Goal: Task Accomplishment & Management: Manage account settings

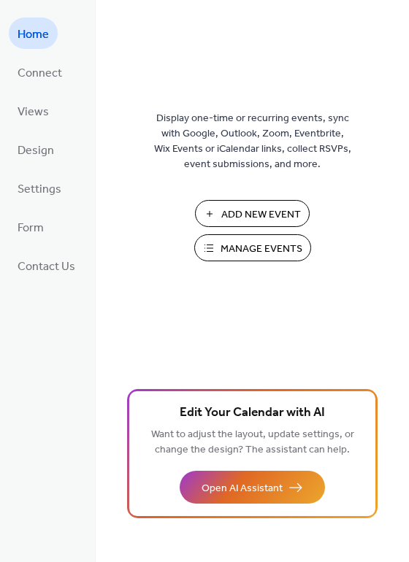
click at [263, 252] on span "Manage Events" at bounding box center [261, 248] width 82 height 15
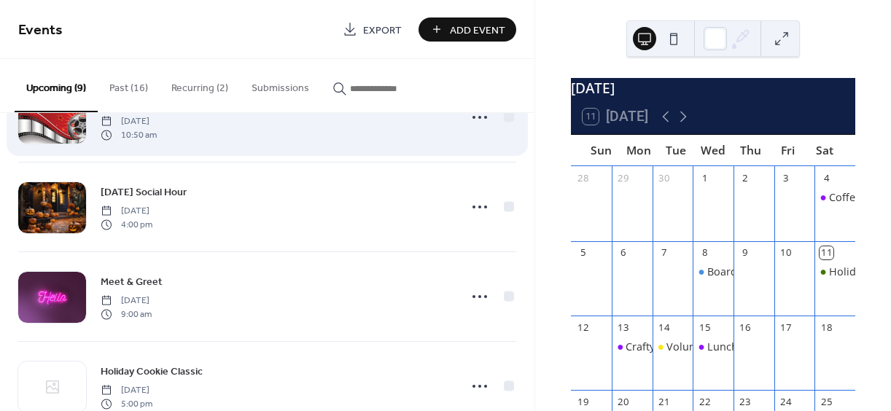
scroll to position [438, 0]
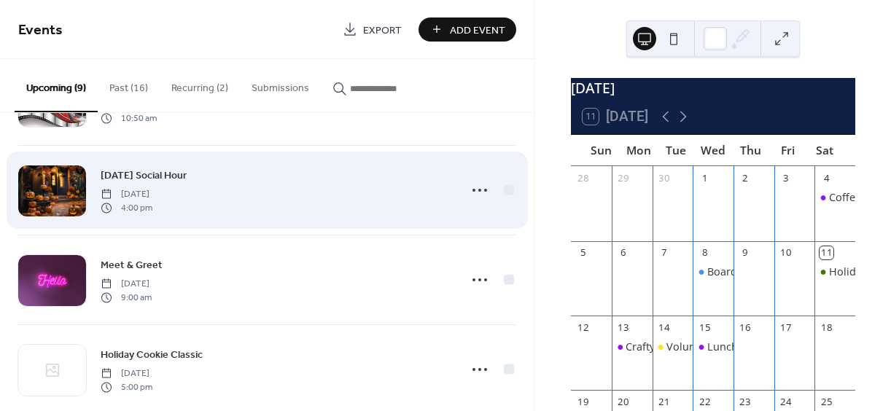
click at [50, 196] on div at bounding box center [52, 191] width 68 height 51
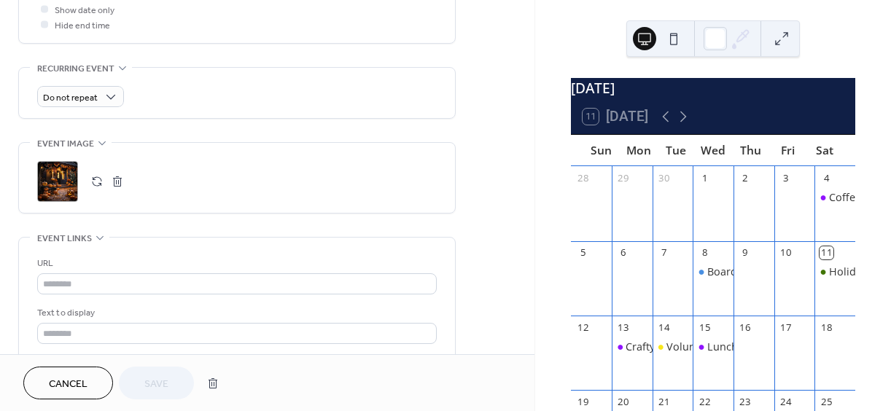
scroll to position [584, 0]
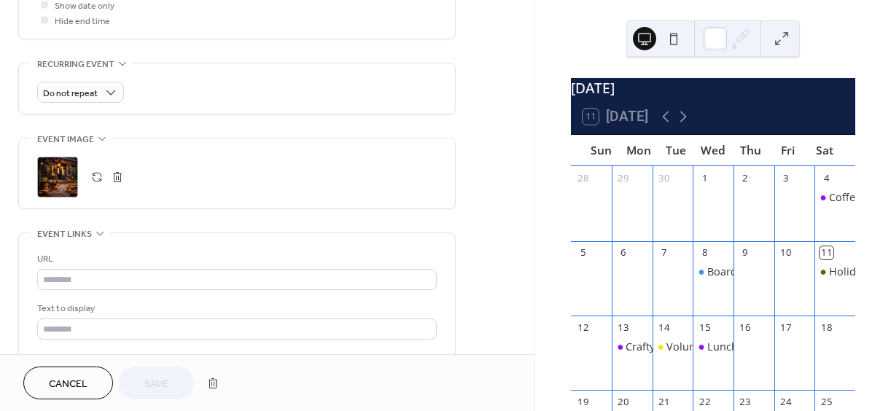
click at [67, 175] on div ";" at bounding box center [57, 177] width 41 height 41
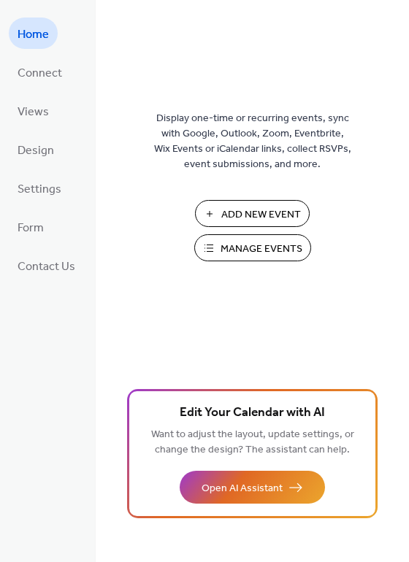
click at [282, 252] on span "Manage Events" at bounding box center [261, 248] width 82 height 15
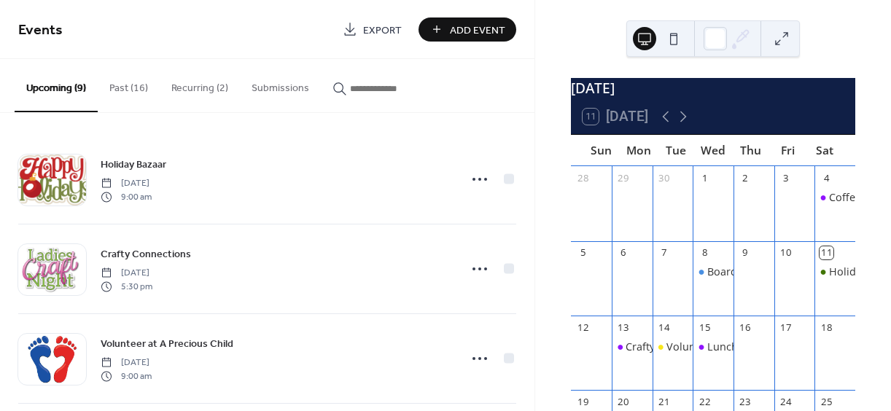
click at [182, 90] on button "Recurring (2)" at bounding box center [200, 85] width 80 height 52
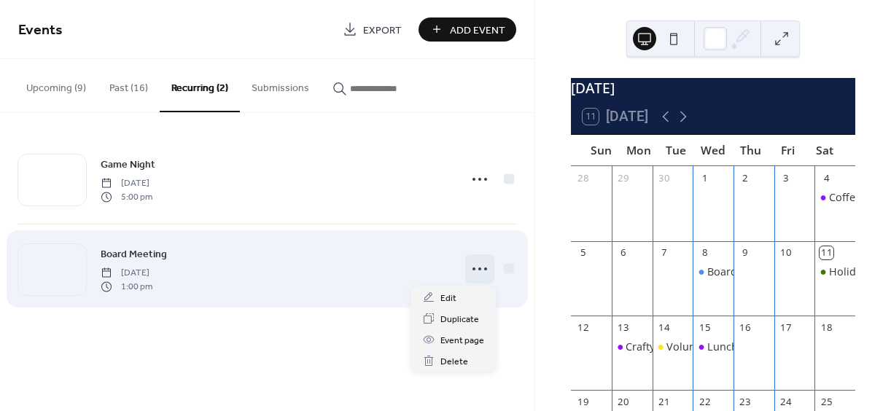
click at [484, 272] on icon at bounding box center [479, 269] width 23 height 23
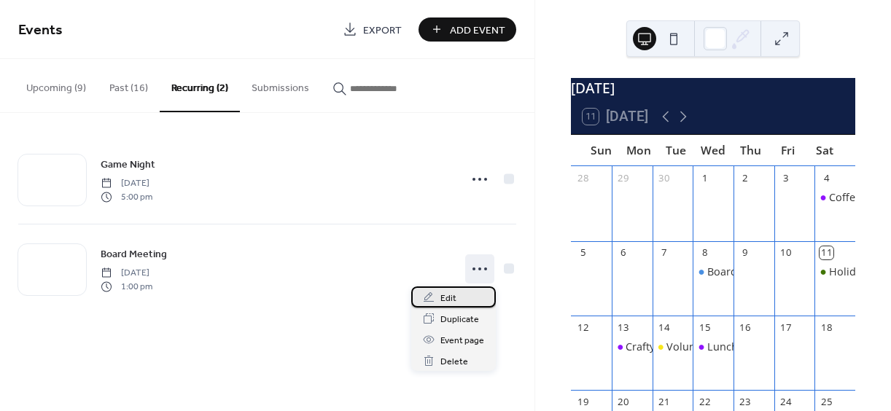
click at [454, 295] on span "Edit" at bounding box center [449, 298] width 16 height 15
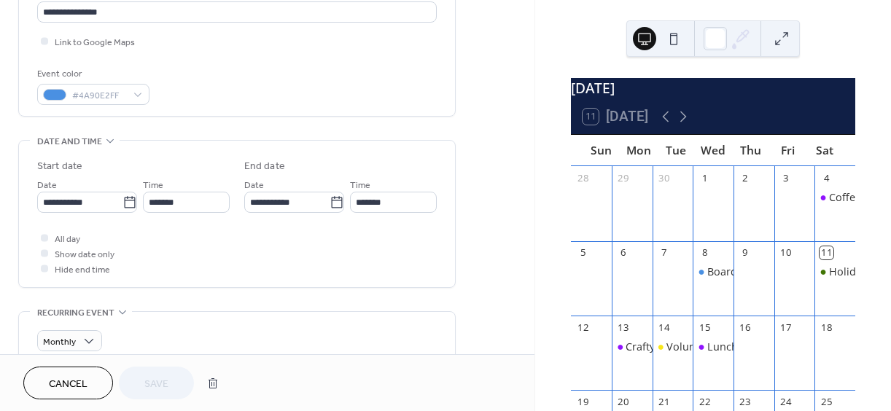
scroll to position [365, 0]
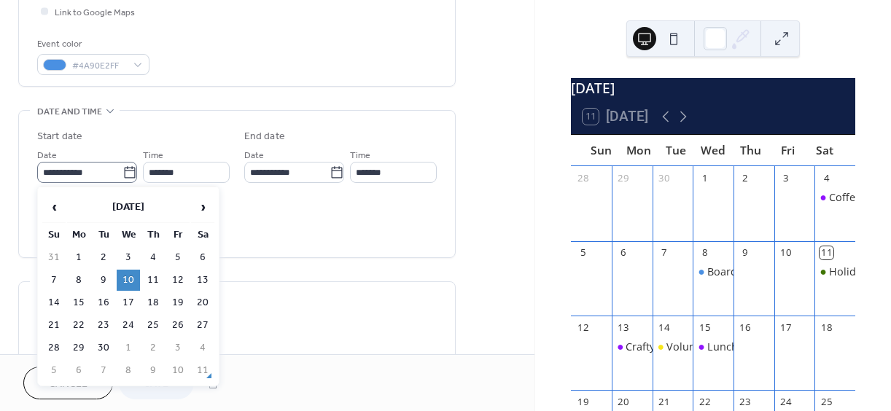
click at [131, 174] on icon at bounding box center [129, 172] width 11 height 12
click at [123, 174] on input "**********" at bounding box center [79, 172] width 85 height 21
click at [201, 206] on span "›" at bounding box center [203, 207] width 22 height 29
click at [201, 205] on span "›" at bounding box center [203, 207] width 22 height 29
click at [130, 278] on td "5" at bounding box center [128, 280] width 23 height 21
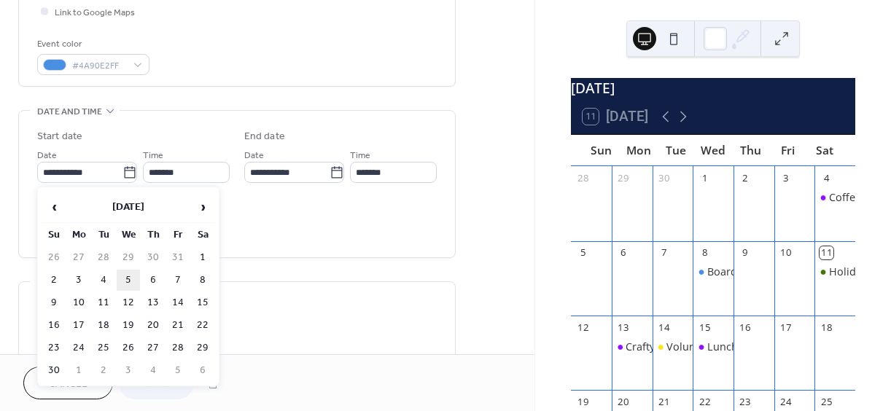
type input "**********"
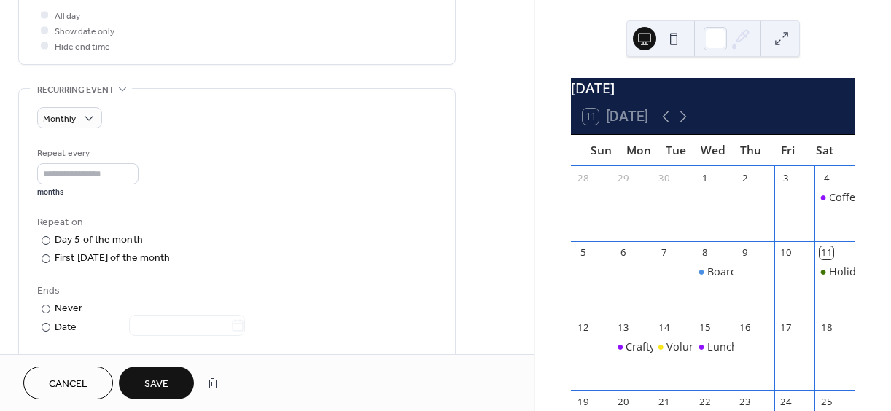
scroll to position [584, 0]
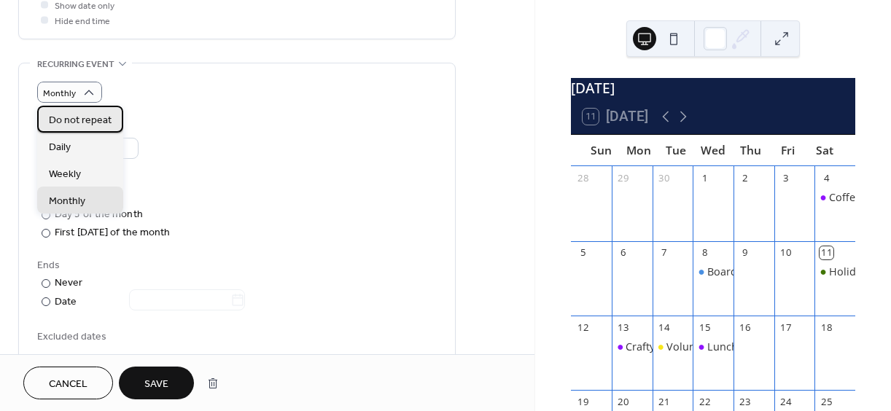
click at [89, 115] on span "Do not repeat" at bounding box center [80, 120] width 63 height 15
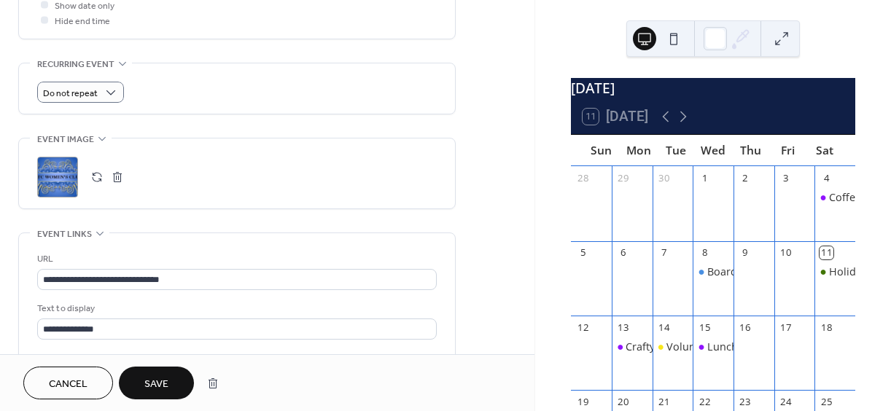
click at [154, 388] on span "Save" at bounding box center [156, 384] width 24 height 15
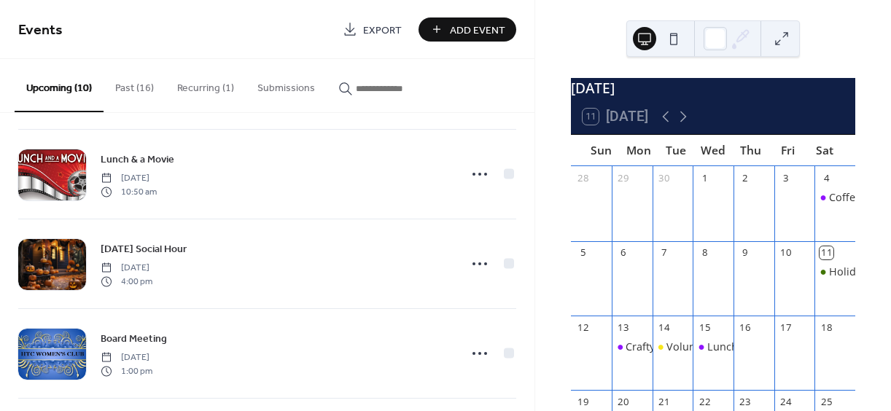
scroll to position [365, 0]
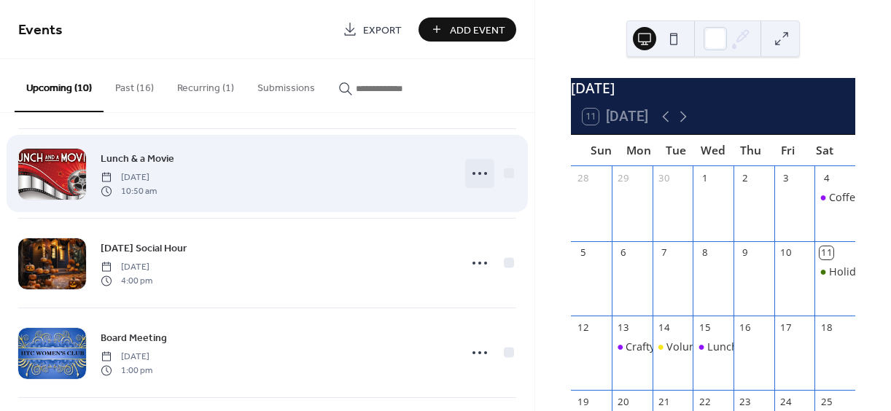
click at [478, 178] on icon at bounding box center [479, 173] width 23 height 23
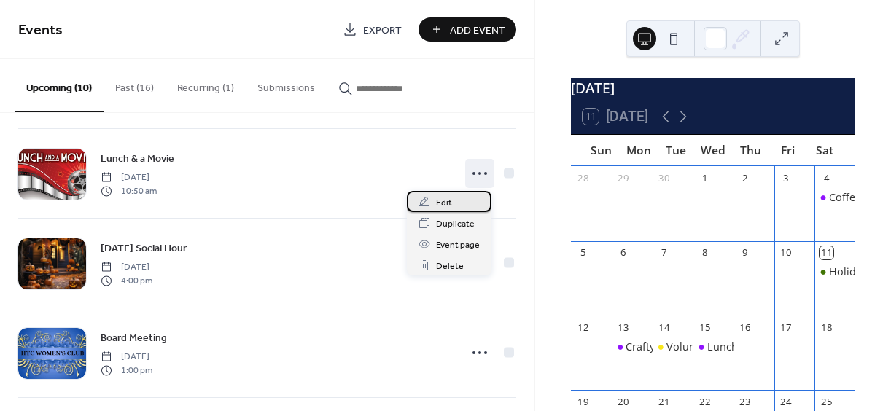
click at [444, 201] on span "Edit" at bounding box center [444, 203] width 16 height 15
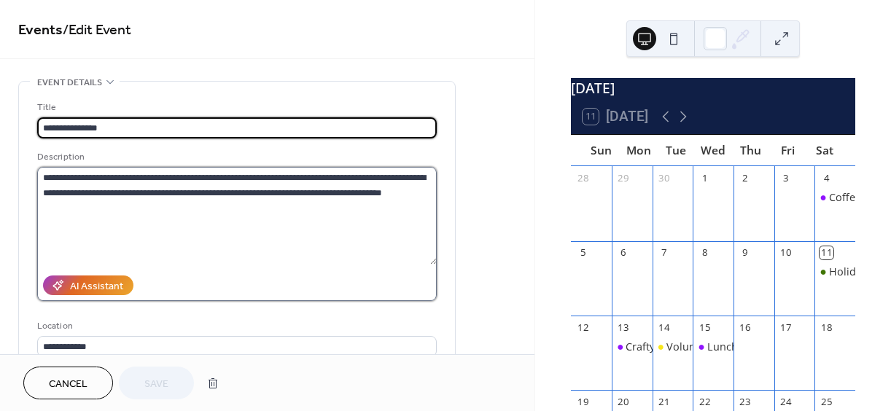
click at [113, 177] on textarea "**********" at bounding box center [237, 216] width 400 height 98
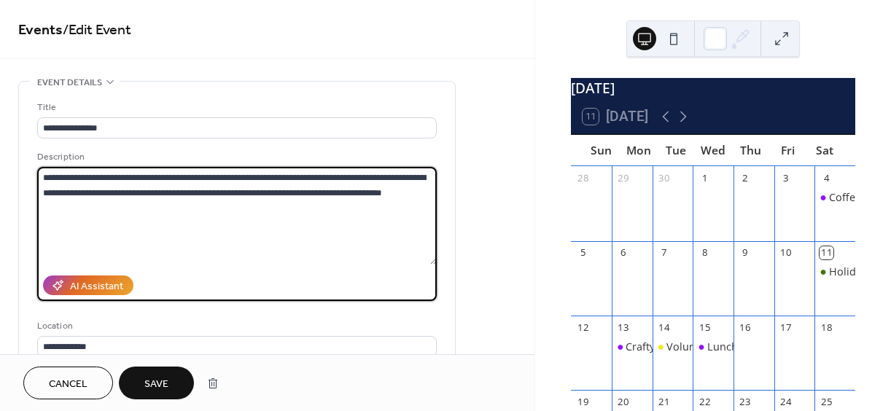
click at [344, 263] on textarea "**********" at bounding box center [237, 216] width 400 height 98
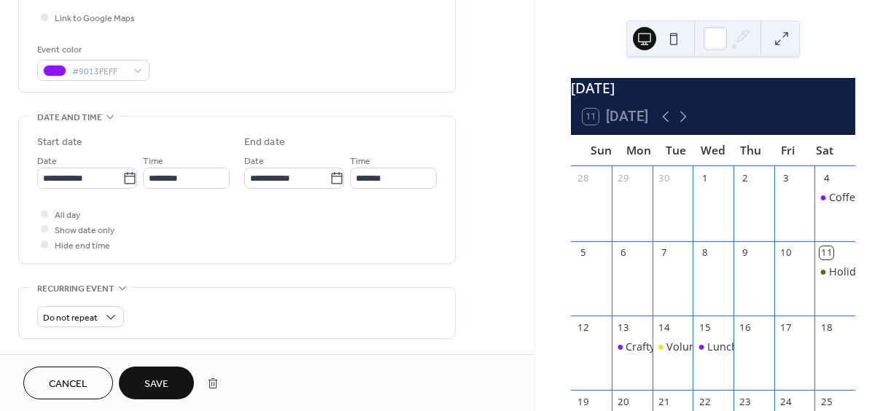
scroll to position [365, 0]
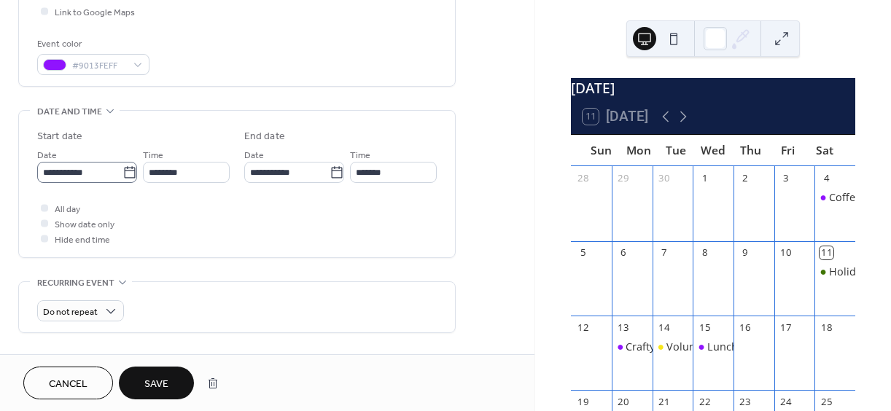
type textarea "**********"
click at [128, 174] on icon at bounding box center [130, 173] width 15 height 15
click at [123, 174] on input "**********" at bounding box center [79, 172] width 85 height 21
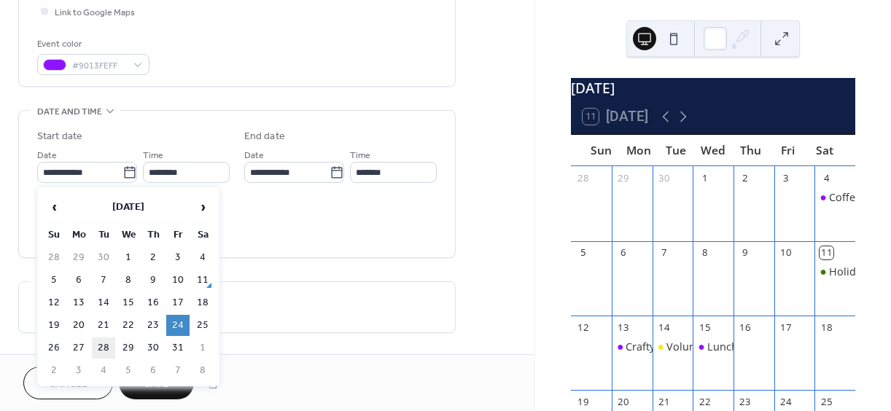
click at [106, 341] on td "28" at bounding box center [103, 348] width 23 height 21
type input "**********"
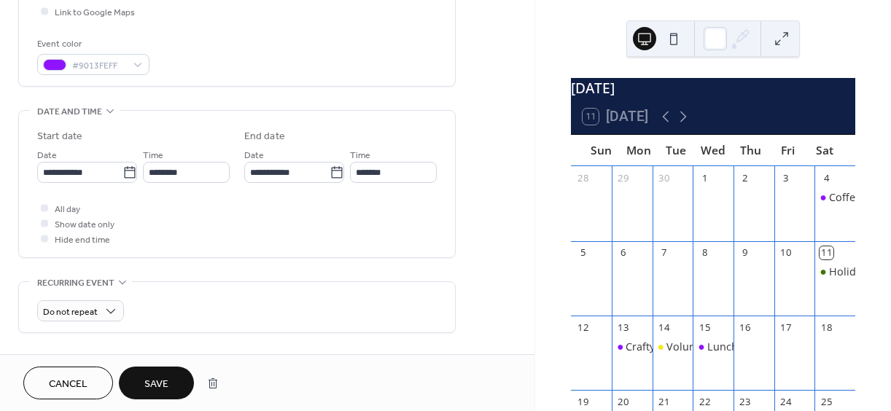
click at [169, 384] on span "Save" at bounding box center [156, 384] width 24 height 15
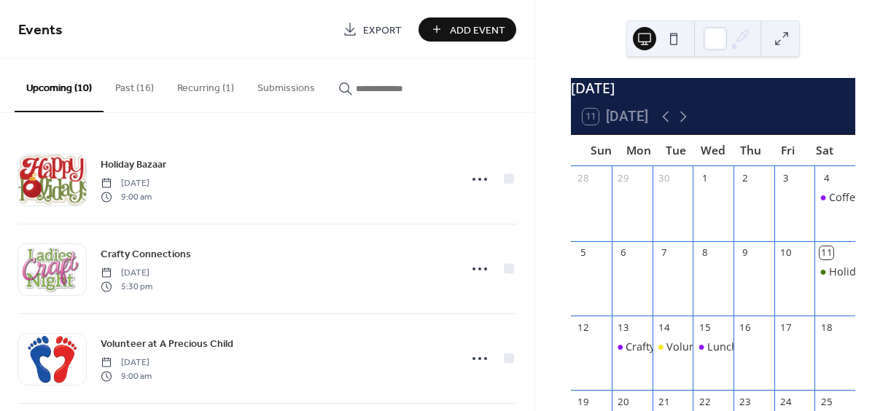
click at [206, 94] on button "Recurring (1)" at bounding box center [206, 85] width 80 height 52
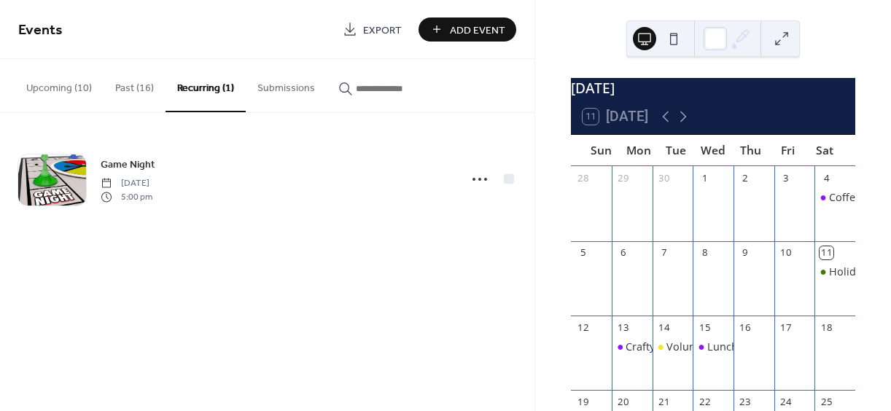
click at [71, 86] on button "Upcoming (10)" at bounding box center [59, 85] width 89 height 52
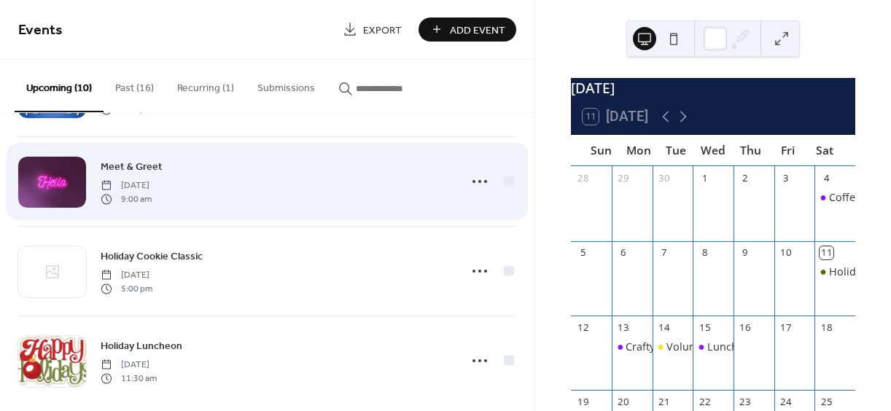
scroll to position [642, 0]
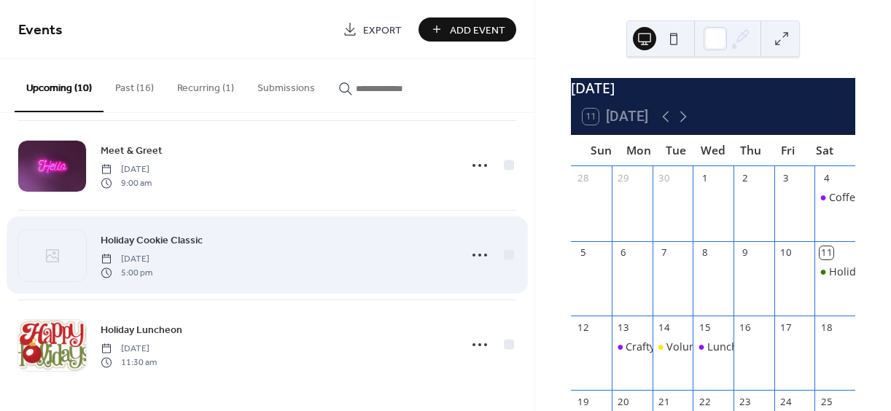
click at [144, 240] on span "Holiday Cookie Classic" at bounding box center [152, 240] width 102 height 15
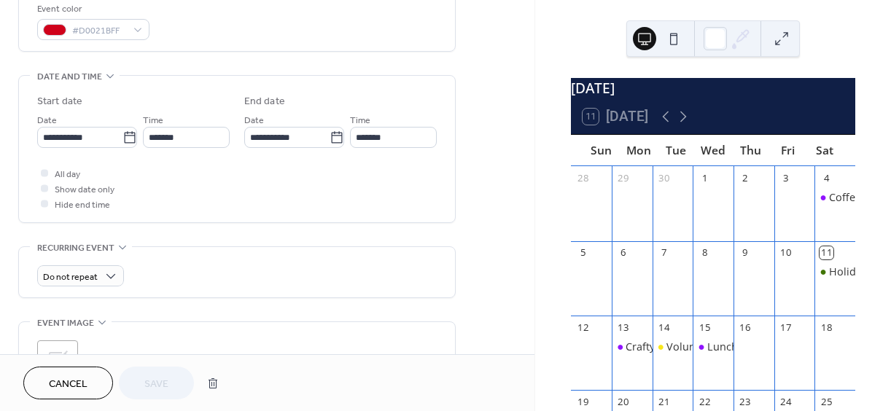
scroll to position [511, 0]
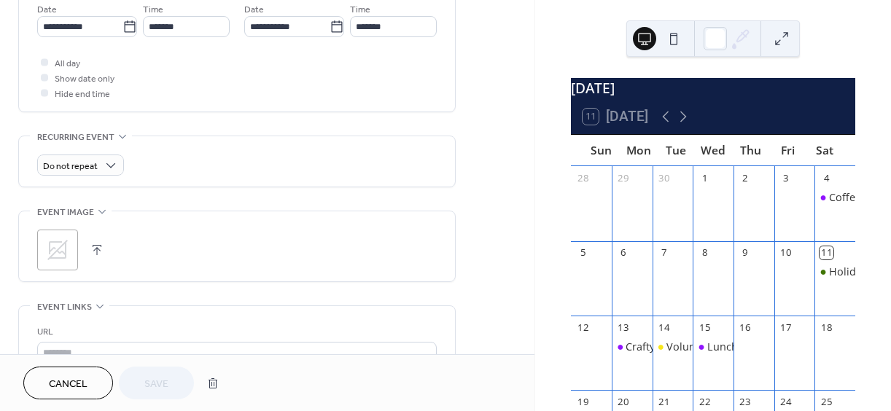
click at [59, 244] on icon at bounding box center [57, 250] width 23 height 23
click at [171, 387] on button "Save" at bounding box center [156, 383] width 75 height 33
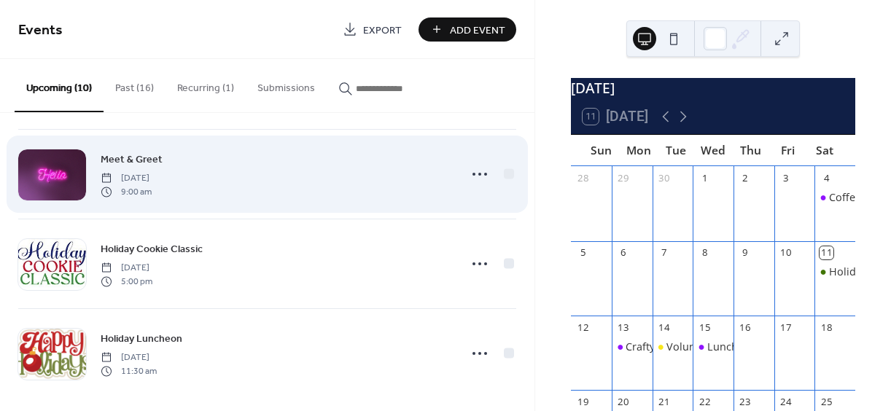
scroll to position [642, 0]
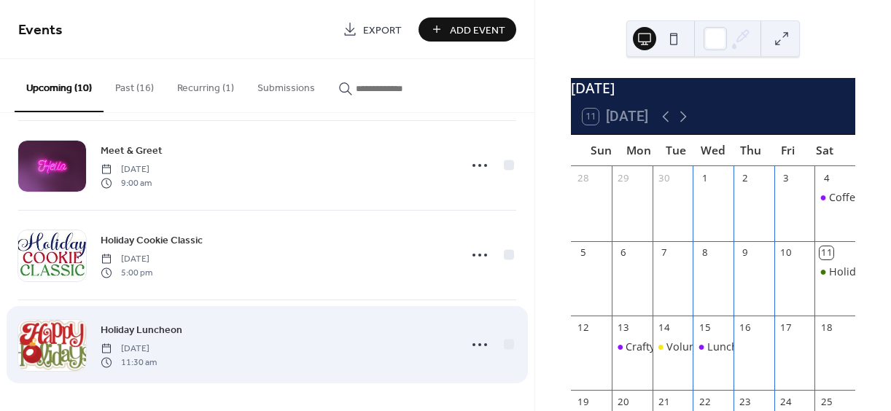
click at [171, 332] on span "Holiday Luncheon" at bounding box center [142, 330] width 82 height 15
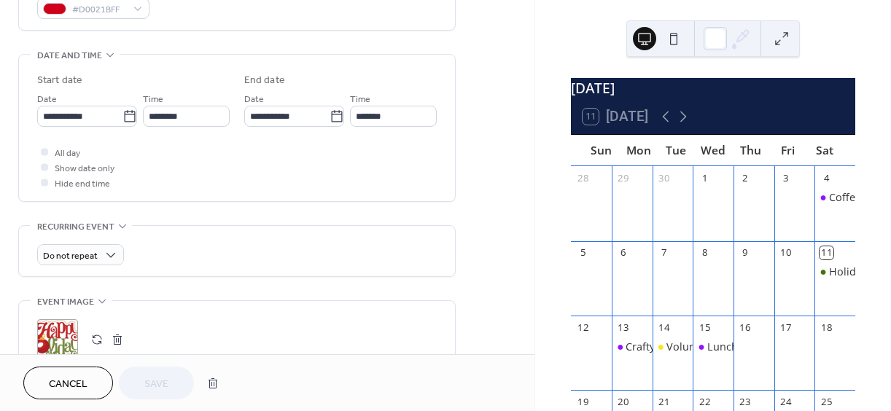
scroll to position [511, 0]
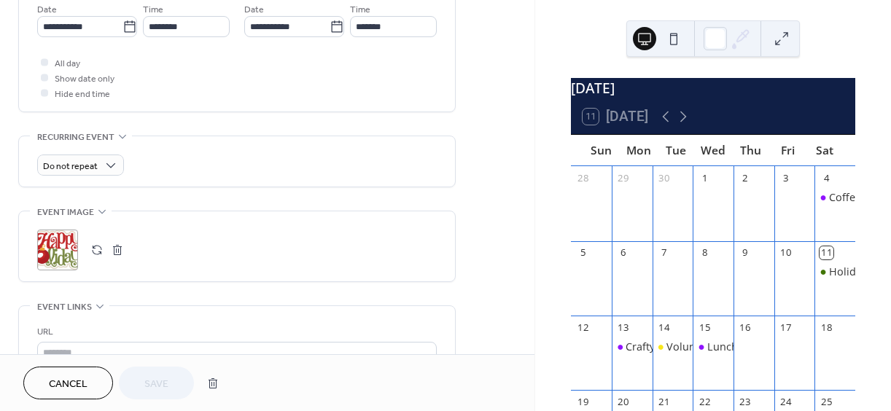
click at [53, 243] on div ";" at bounding box center [57, 250] width 41 height 41
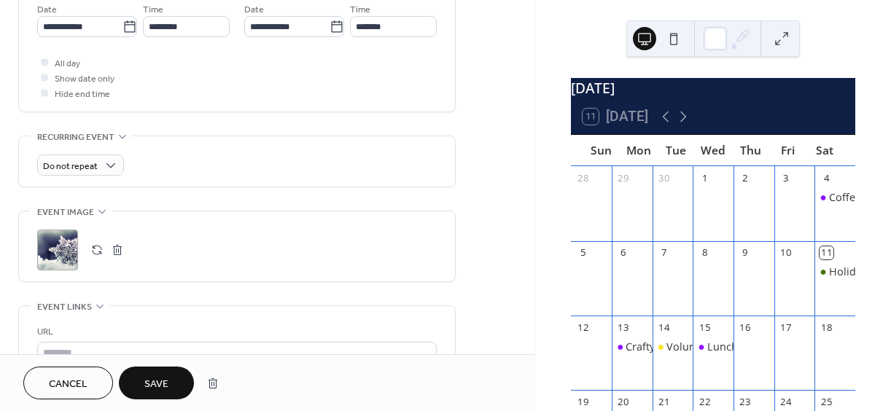
click at [169, 382] on span "Save" at bounding box center [156, 384] width 24 height 15
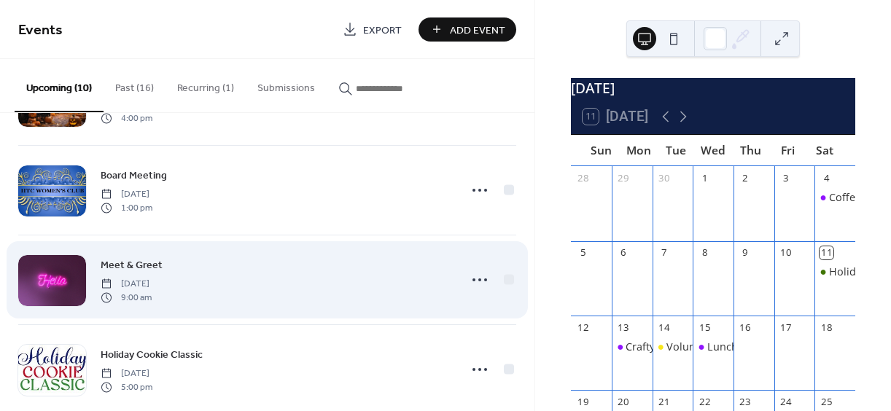
scroll to position [642, 0]
